Goal: Use online tool/utility: Utilize a website feature to perform a specific function

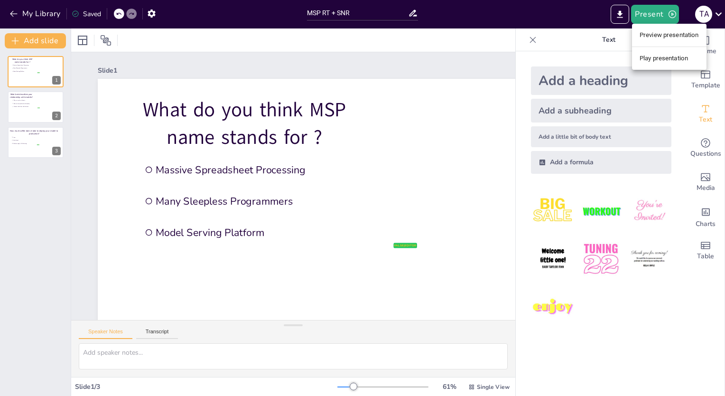
click at [21, 100] on div at bounding box center [362, 198] width 725 height 396
click at [41, 144] on div at bounding box center [35, 142] width 57 height 32
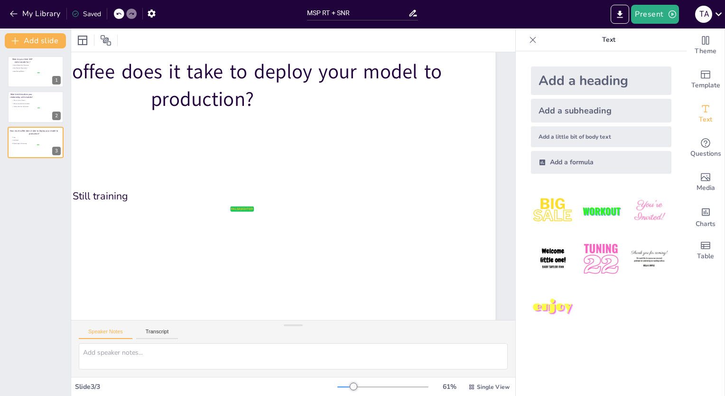
scroll to position [49, 180]
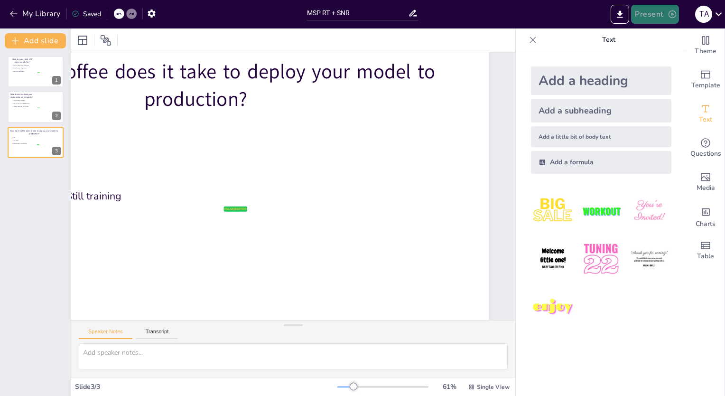
click at [652, 5] on button "Present" at bounding box center [654, 14] width 47 height 19
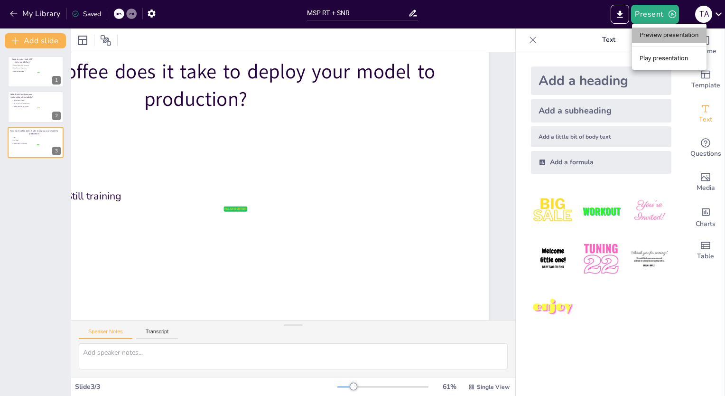
click at [659, 35] on li "Preview presentation" at bounding box center [669, 35] width 75 height 15
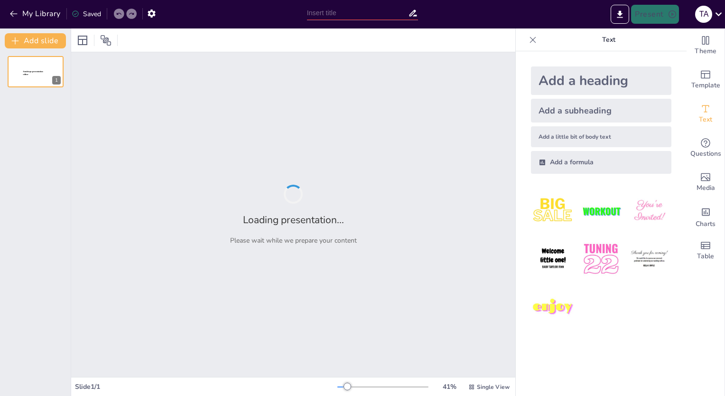
type input "MSP RT + SNR"
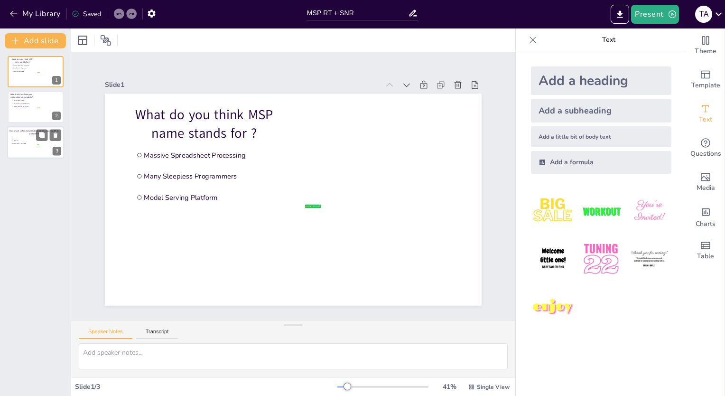
click at [32, 139] on li "A whole pot" at bounding box center [25, 140] width 28 height 3
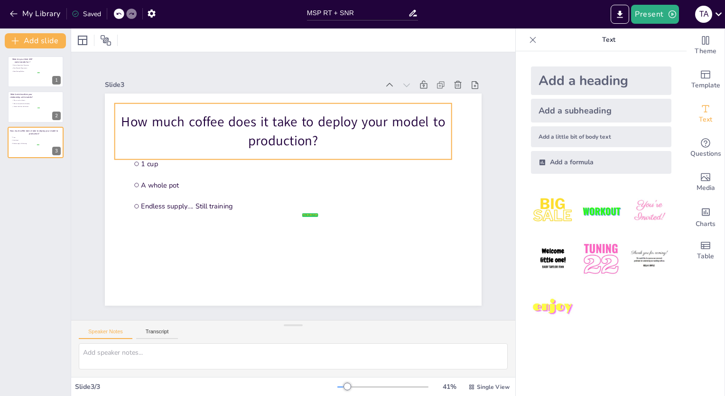
click at [304, 122] on p "How much coffee does it take to deploy your model to production?" at bounding box center [289, 130] width 339 height 72
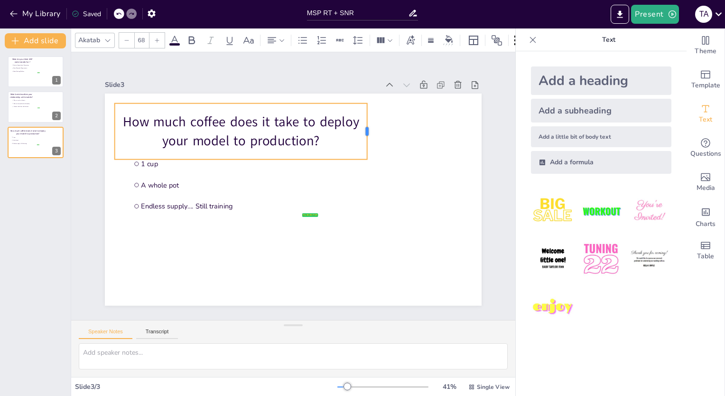
drag, startPoint x: 448, startPoint y: 136, endPoint x: 363, endPoint y: 135, distance: 84.5
click at [367, 135] on div at bounding box center [371, 131] width 8 height 56
click at [361, 72] on div "Slide 1 What do you think MSP name stands for ? false | editor Massive Spreadsh…" at bounding box center [294, 186] width 400 height 277
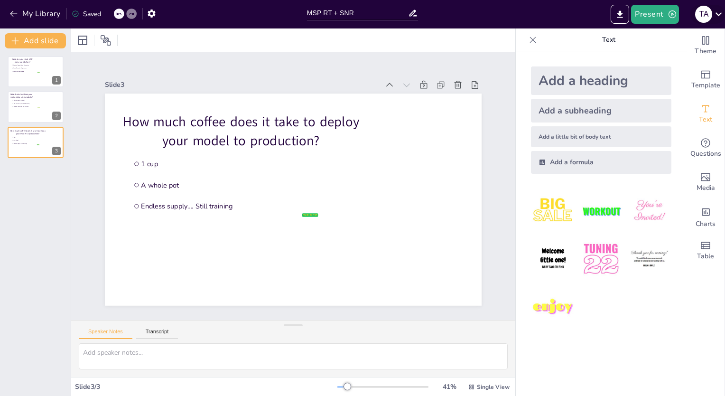
click at [720, 14] on icon at bounding box center [718, 14] width 7 height 4
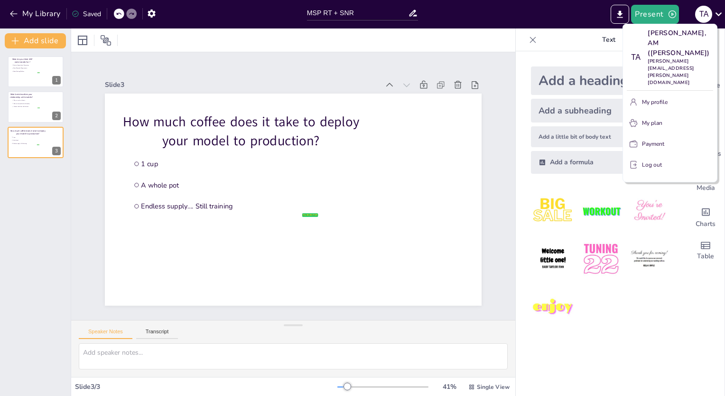
click at [478, 61] on div at bounding box center [362, 198] width 725 height 396
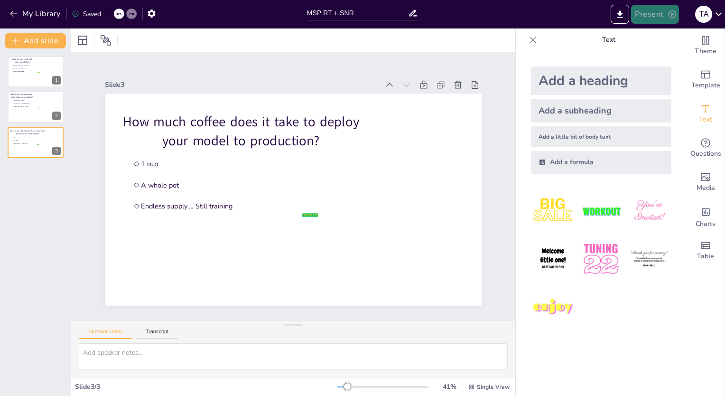
click at [653, 22] on button "Present" at bounding box center [654, 14] width 47 height 19
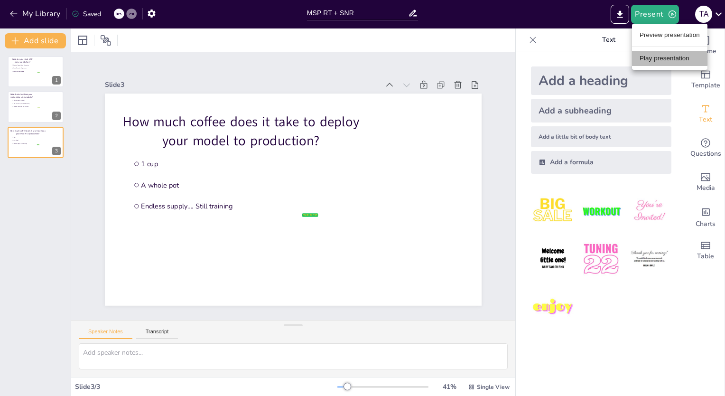
click at [657, 58] on li "Play presentation" at bounding box center [669, 58] width 75 height 15
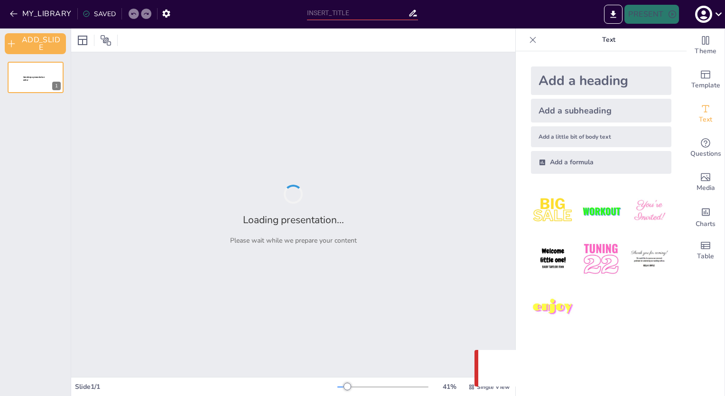
type input "MSP RT + SNR"
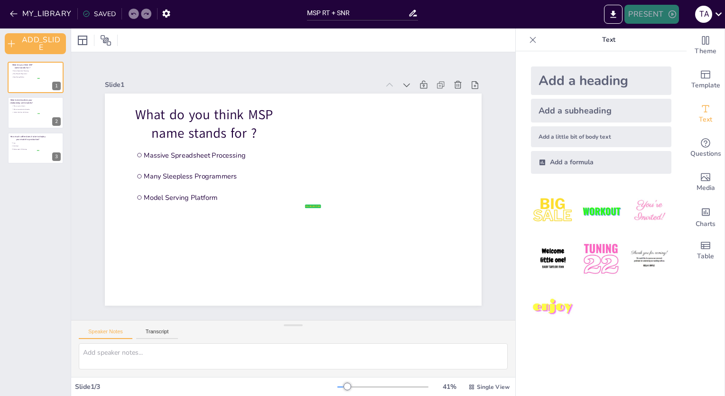
click at [647, 14] on button "PRESENT" at bounding box center [652, 14] width 54 height 19
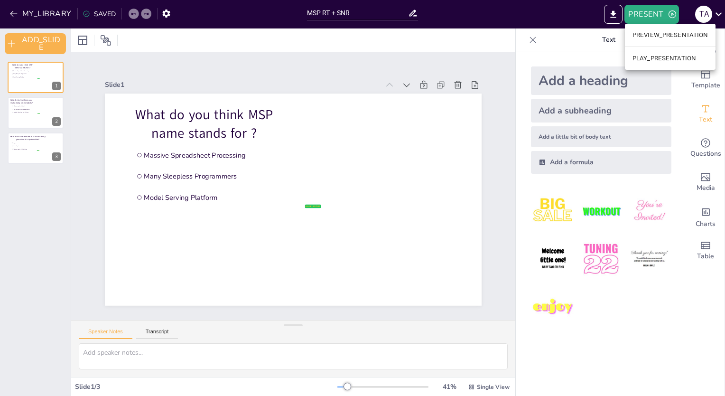
click at [658, 41] on li "PREVIEW_PRESENTATION" at bounding box center [670, 35] width 91 height 15
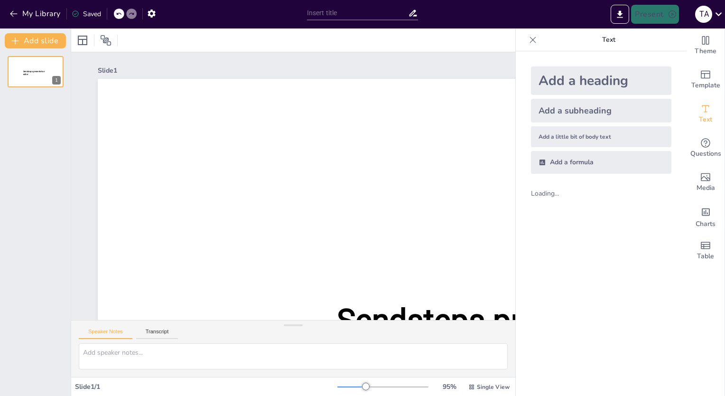
type input "MSP RT + SNR"
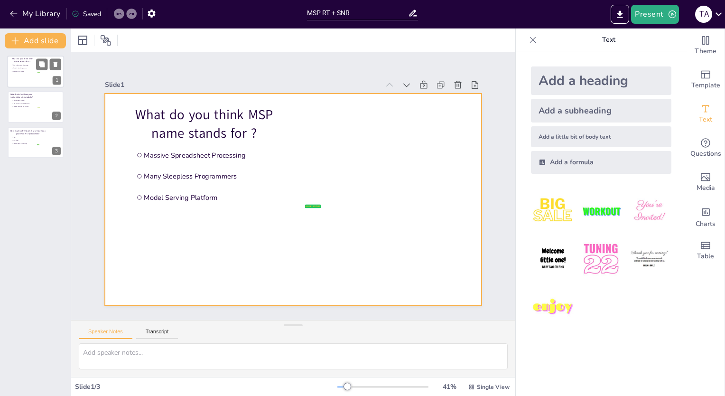
click at [37, 79] on div at bounding box center [35, 72] width 57 height 32
click at [21, 73] on li "Model Serving Platform" at bounding box center [25, 71] width 28 height 3
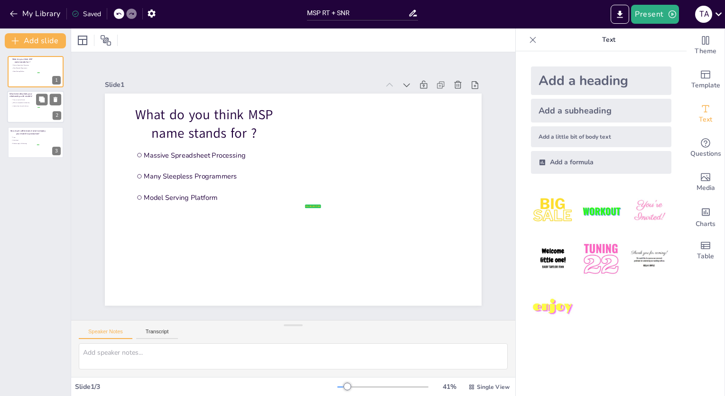
click at [16, 101] on li "They are my best friends" at bounding box center [25, 99] width 28 height 3
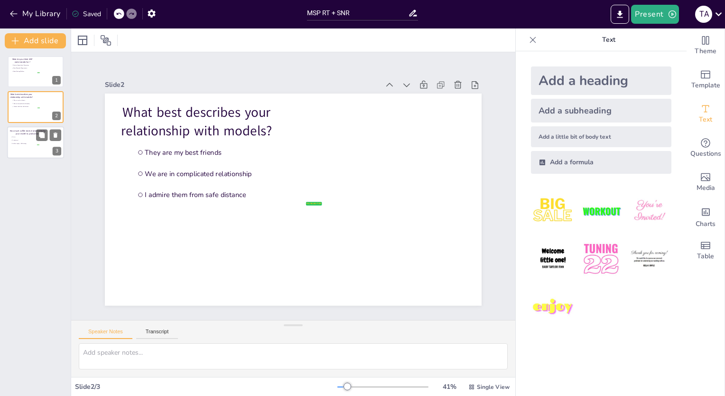
click at [23, 129] on p "How much coffee does it take to deploy your model to production?" at bounding box center [28, 132] width 38 height 6
